Goal: Information Seeking & Learning: Check status

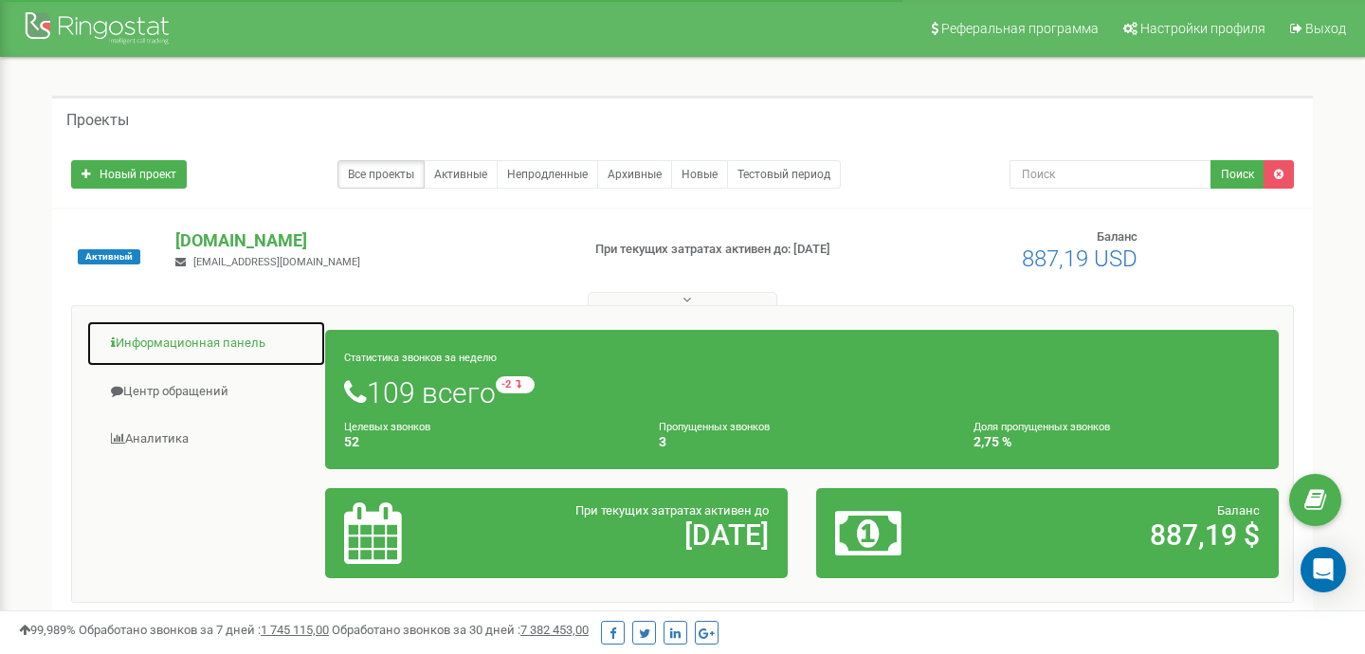
click at [239, 344] on link "Информационная панель" at bounding box center [206, 343] width 240 height 46
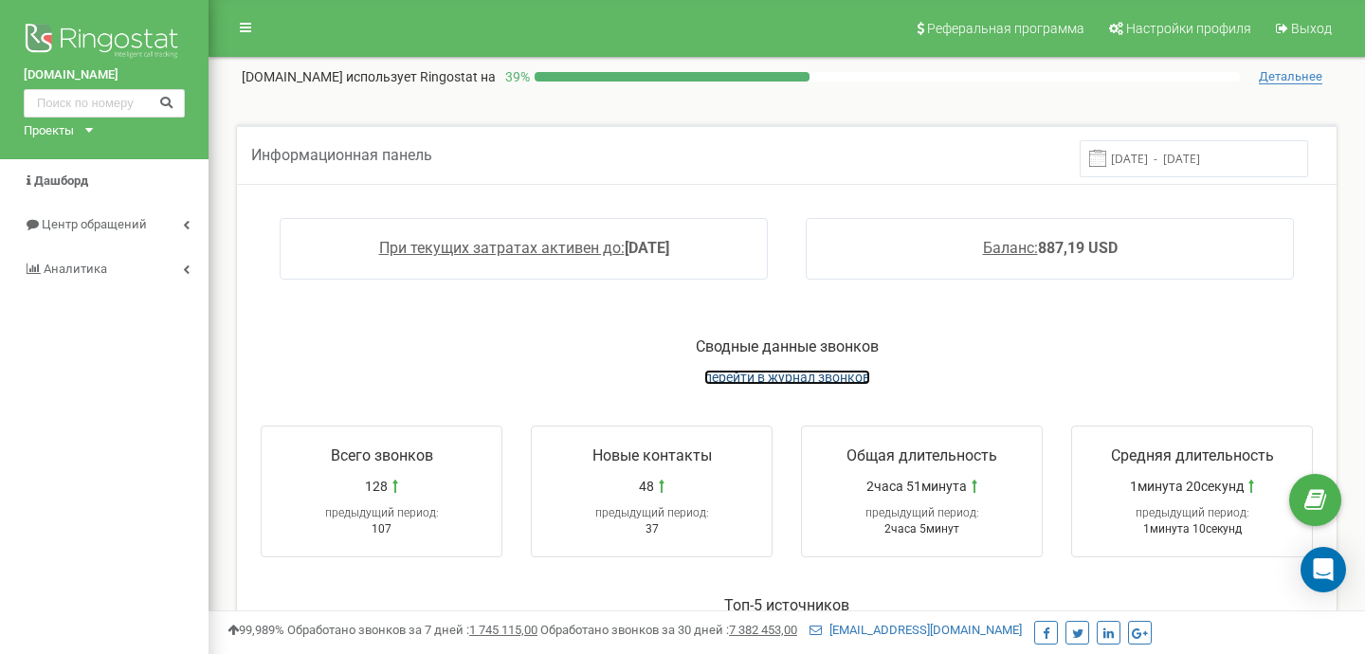
click at [834, 382] on span "перейти в журнал звонков" at bounding box center [787, 377] width 166 height 15
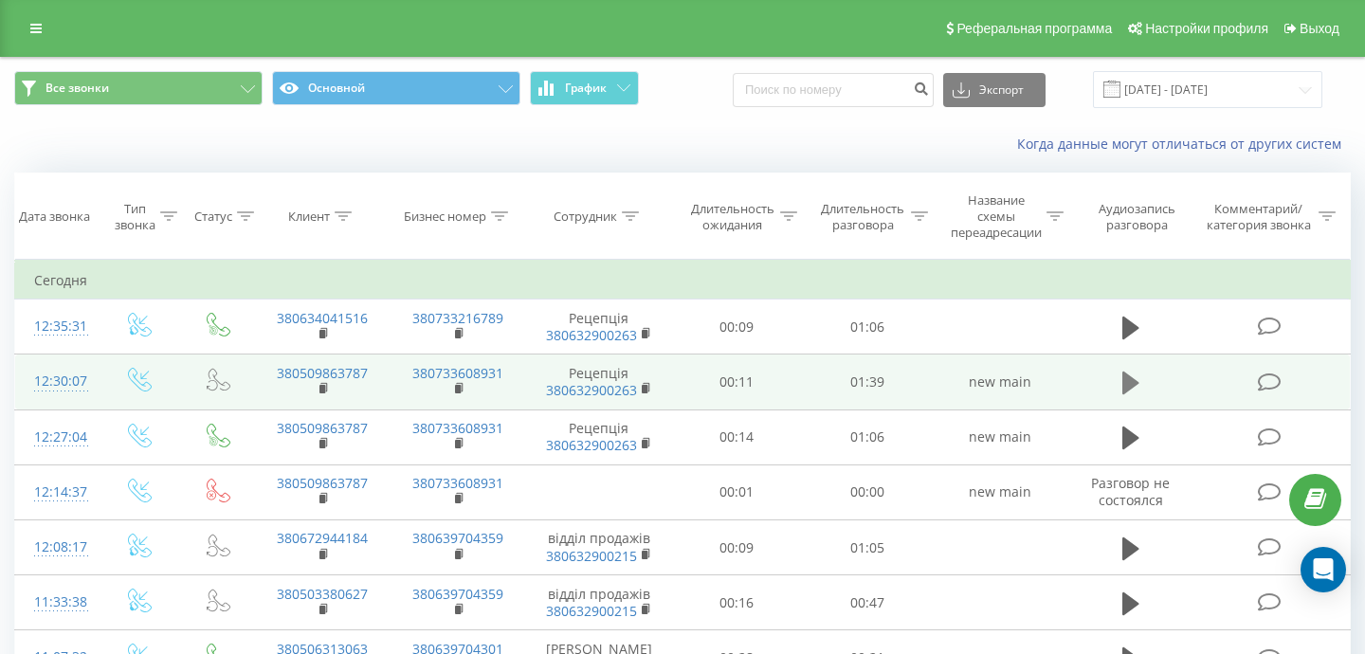
click at [1126, 387] on icon at bounding box center [1131, 383] width 17 height 23
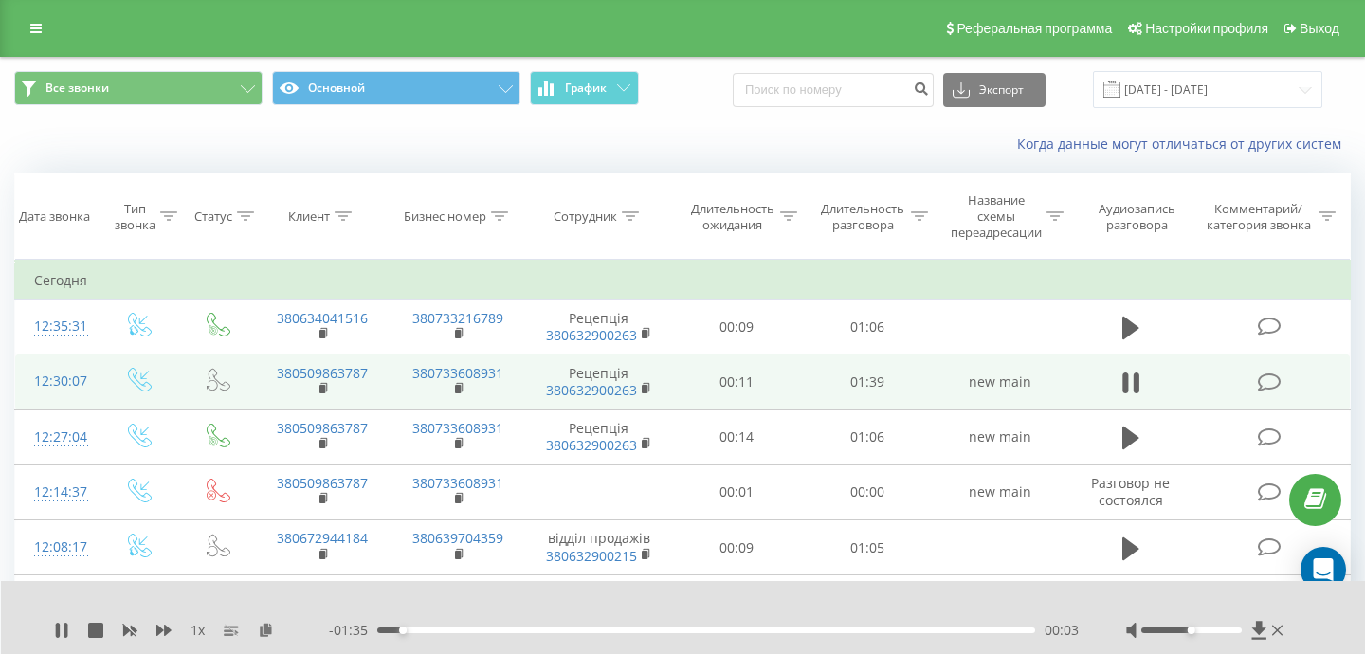
click at [446, 639] on div "- 01:35 00:03 00:03" at bounding box center [704, 630] width 750 height 19
click at [323, 391] on rect at bounding box center [323, 389] width 6 height 9
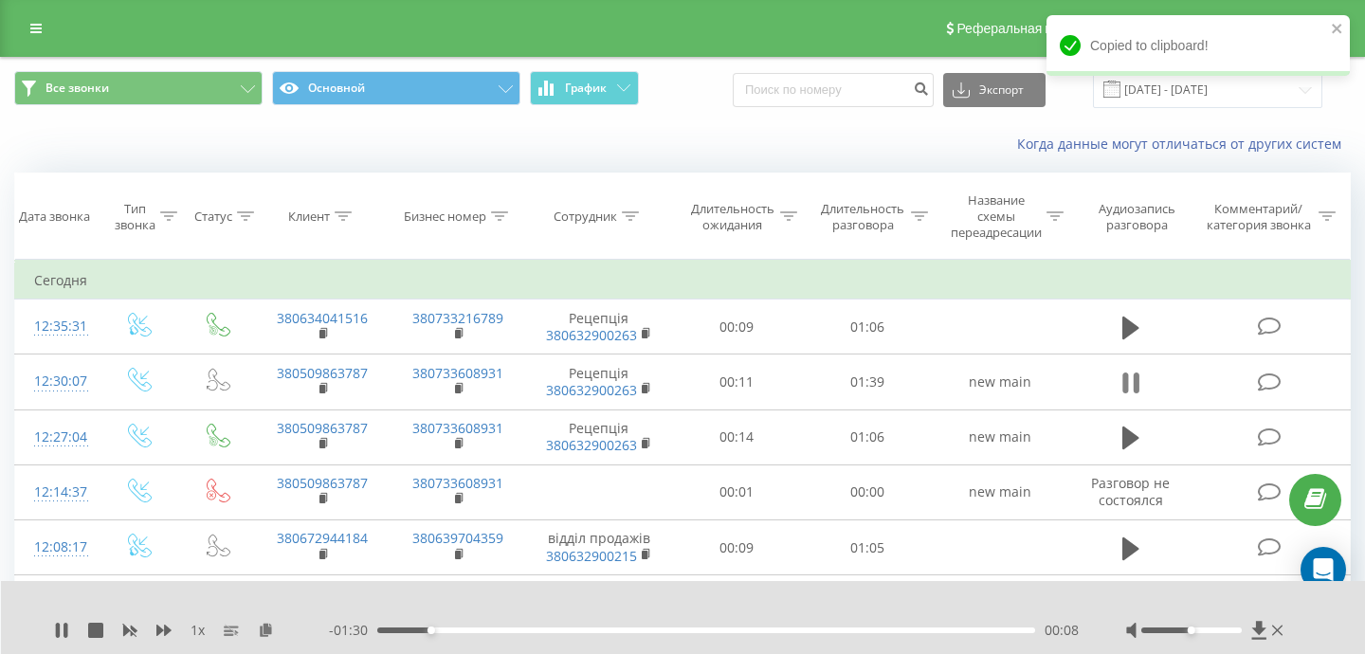
click at [1142, 381] on button at bounding box center [1131, 383] width 28 height 28
